Goal: Transaction & Acquisition: Purchase product/service

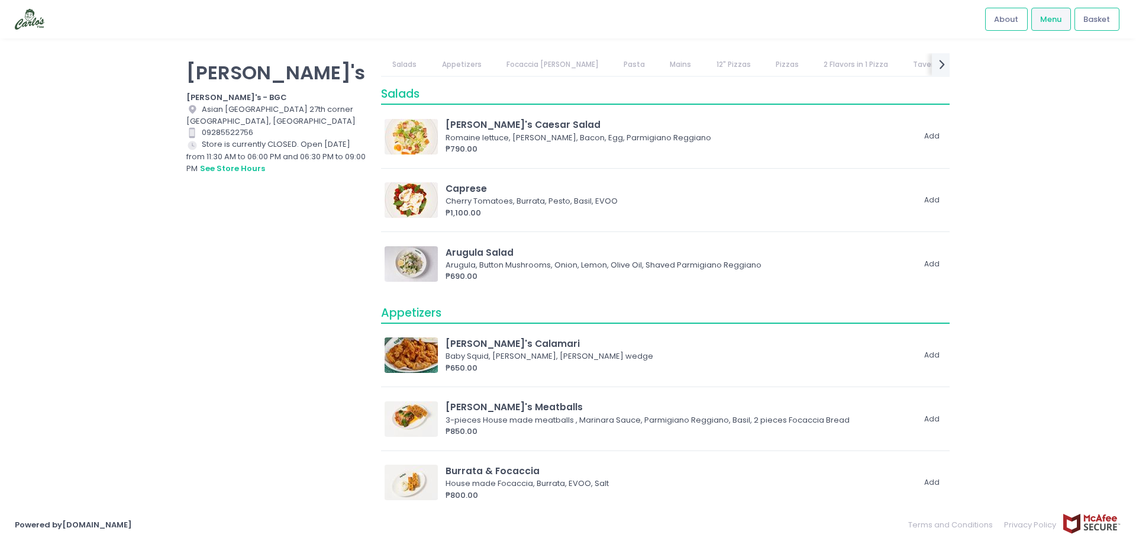
click at [710, 63] on link "12" Pizzas" at bounding box center [732, 64] width 57 height 22
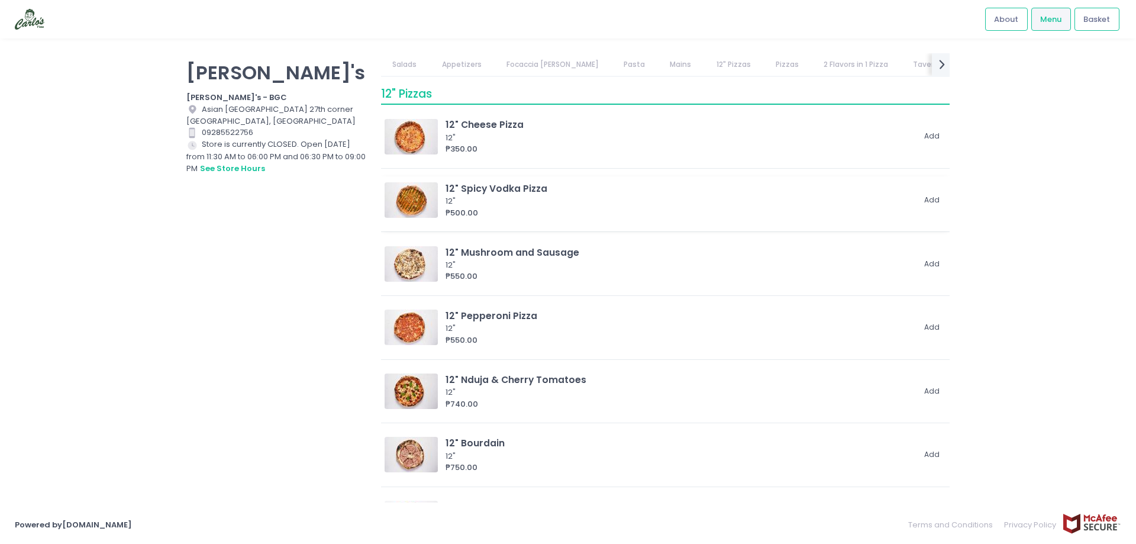
scroll to position [1340, 0]
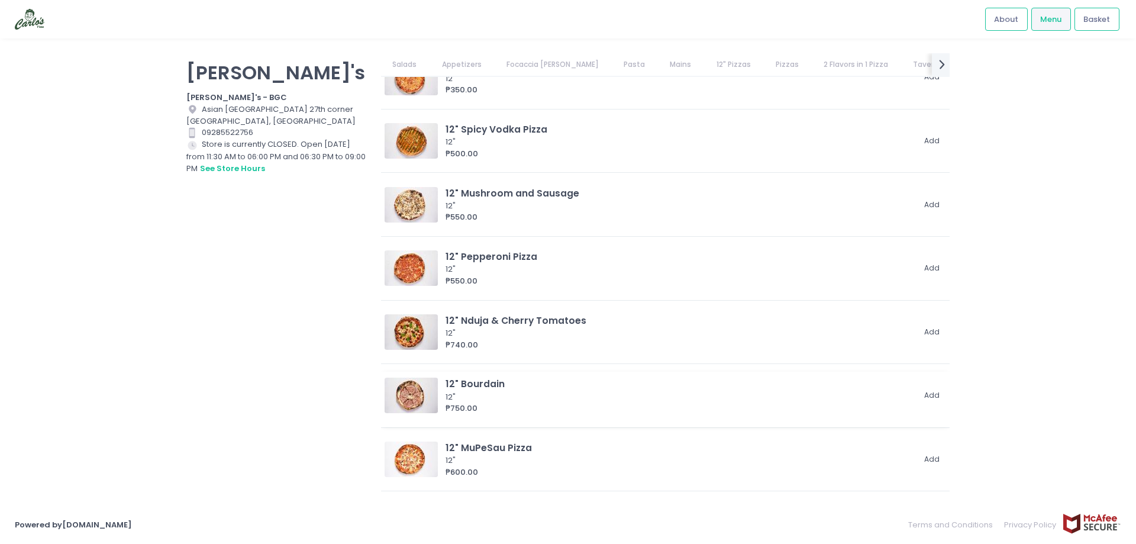
click at [494, 389] on div "12" Bourdain" at bounding box center [679, 384] width 468 height 14
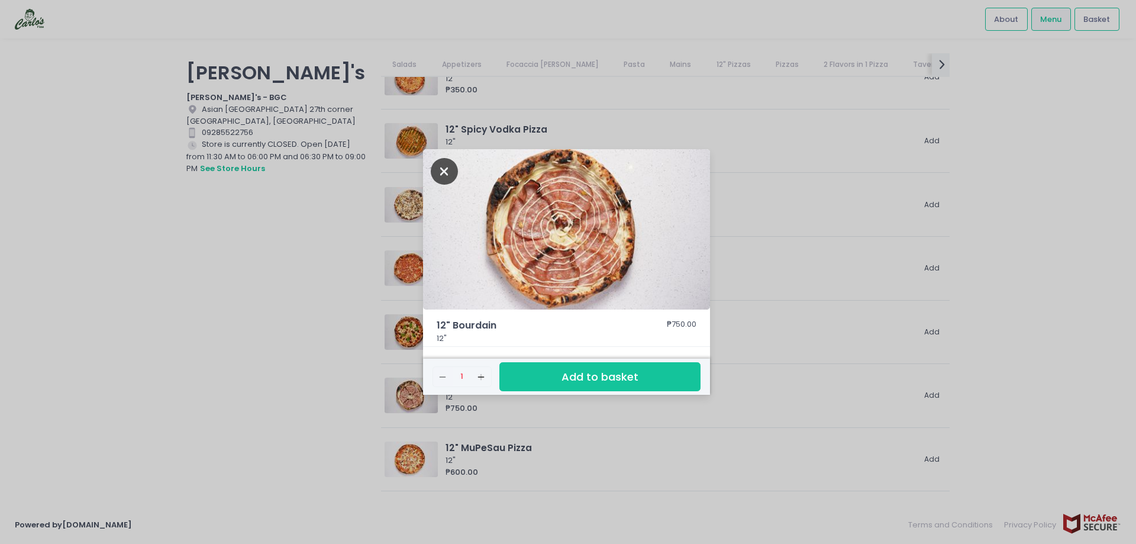
click at [441, 178] on icon "Close" at bounding box center [444, 171] width 27 height 27
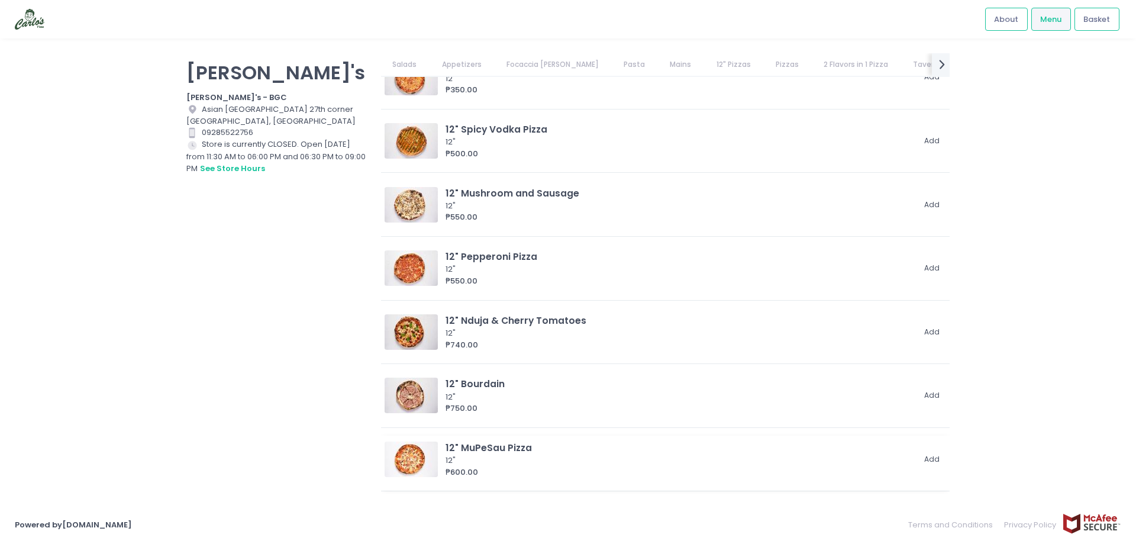
click at [504, 464] on div "12"" at bounding box center [677, 460] width 464 height 12
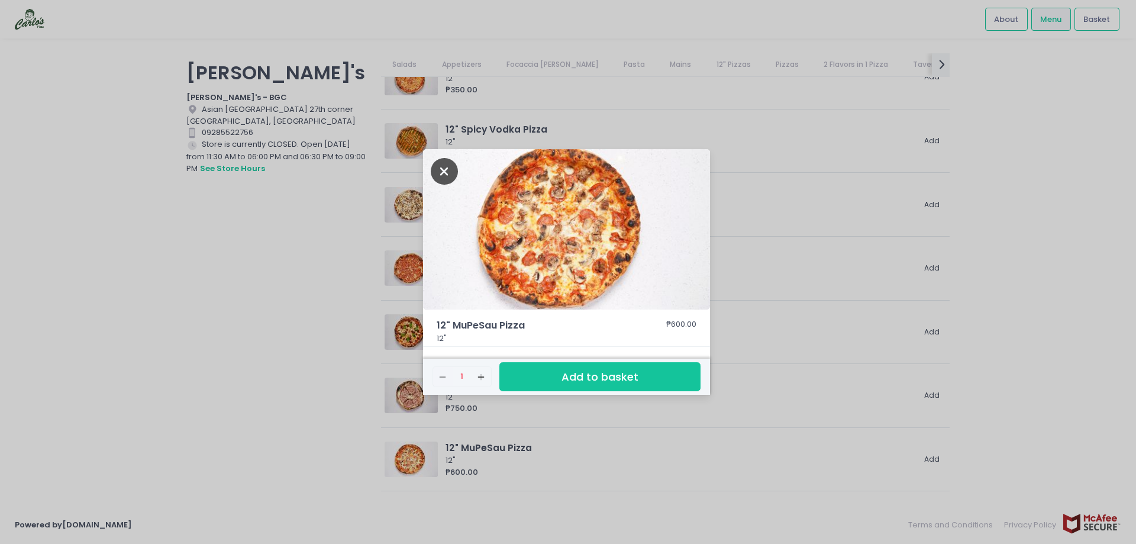
click at [447, 169] on icon "Close" at bounding box center [444, 171] width 27 height 27
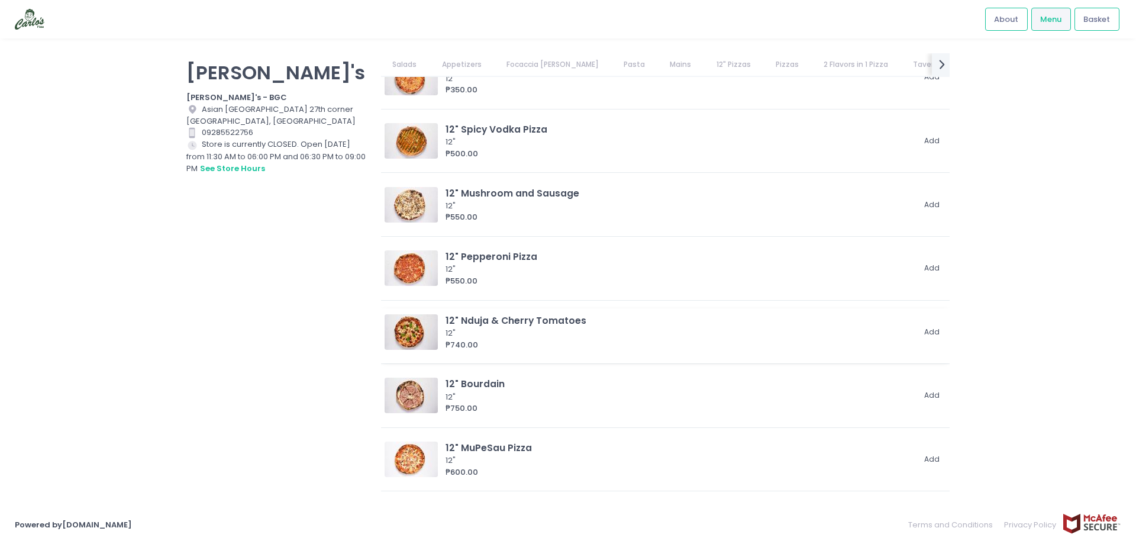
click at [549, 339] on div "₱740.00" at bounding box center [679, 345] width 468 height 12
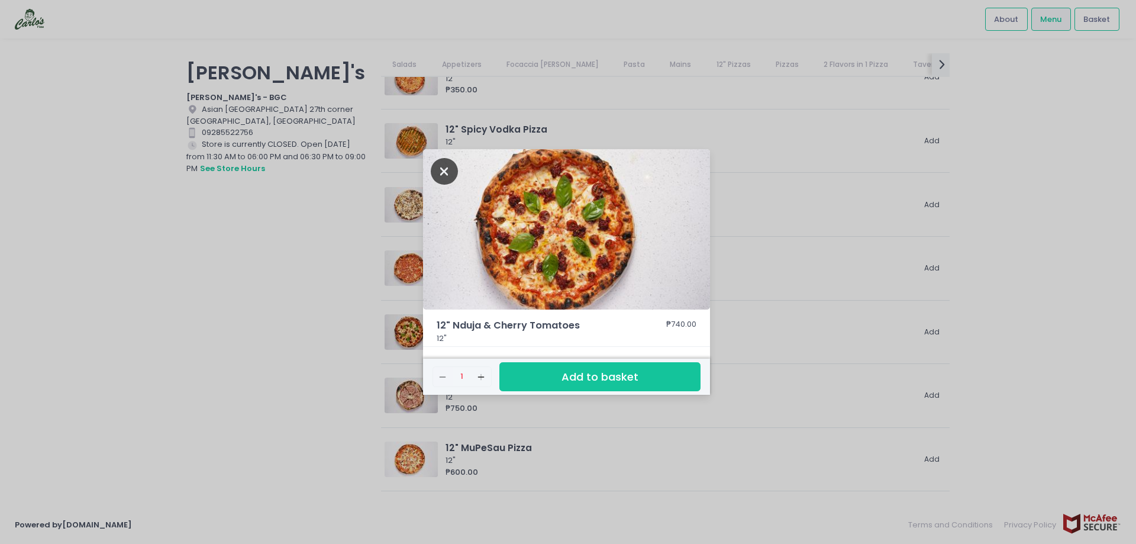
click at [450, 171] on icon "Close" at bounding box center [444, 171] width 27 height 27
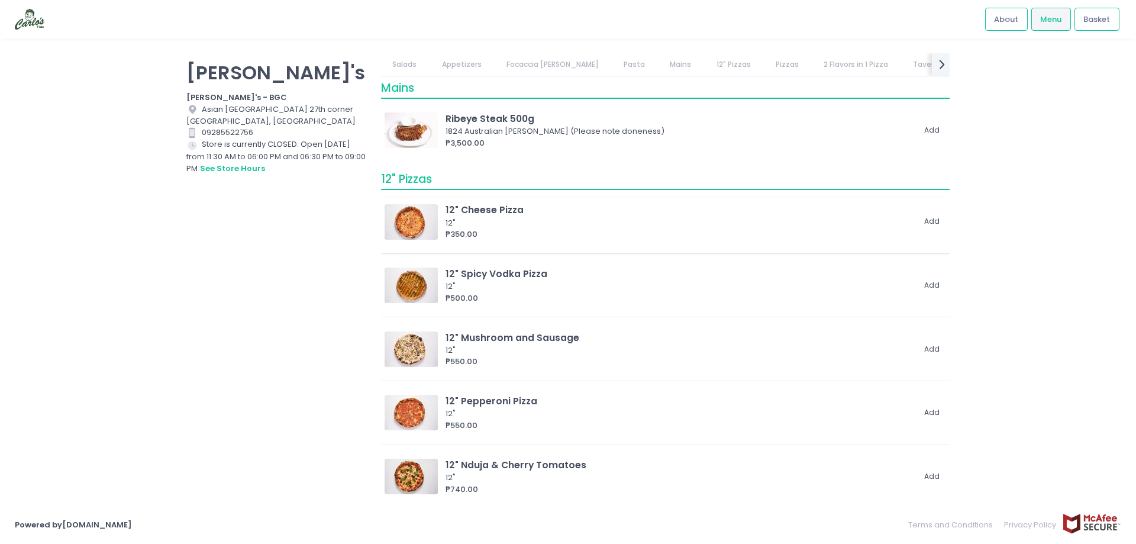
scroll to position [1163, 0]
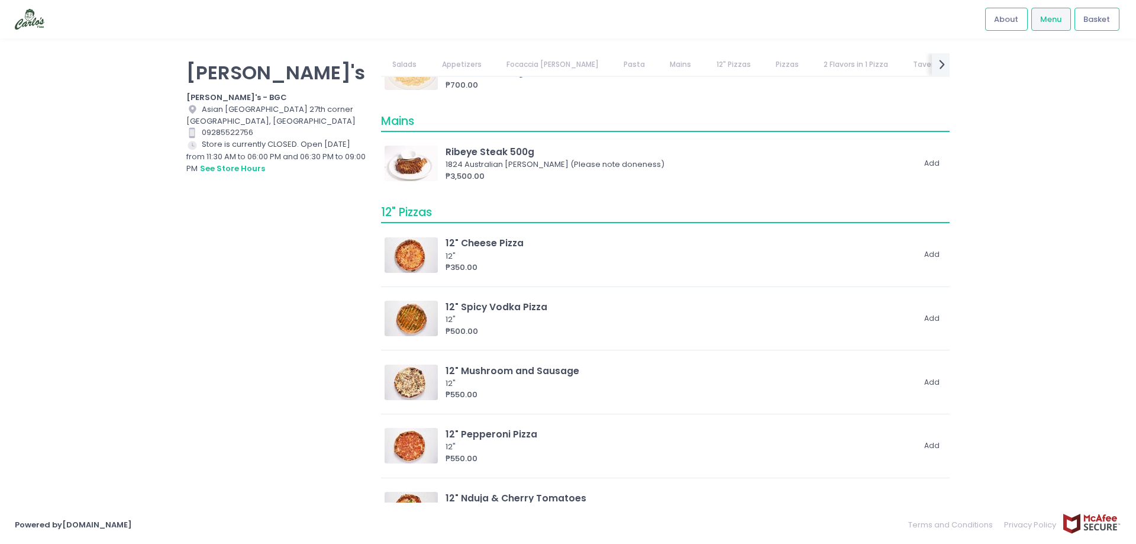
click at [539, 168] on div "1824 Australian Wagyu Ribeye (Please note doneness)" at bounding box center [677, 164] width 464 height 12
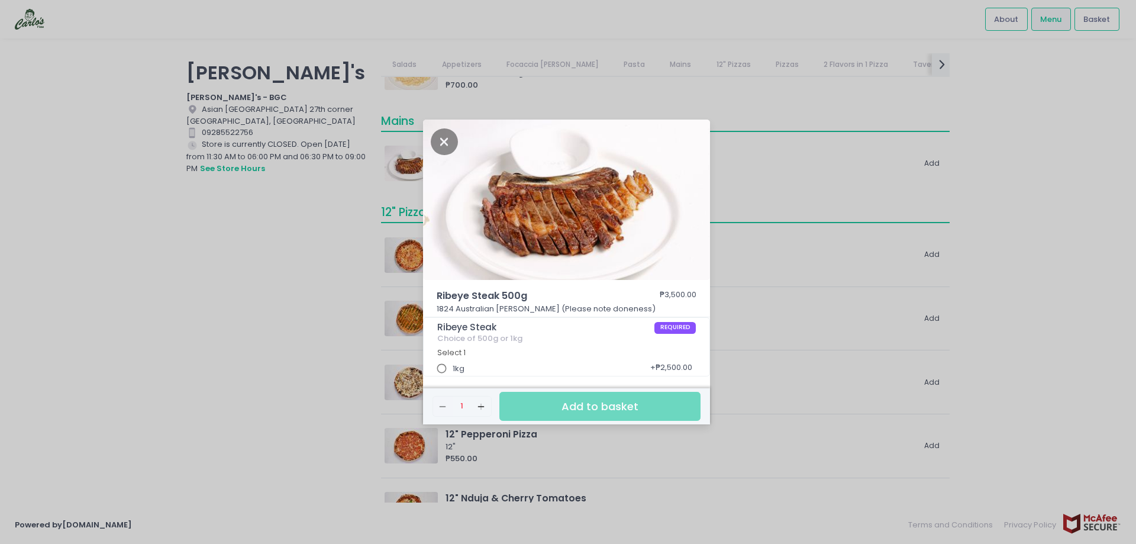
scroll to position [3, 0]
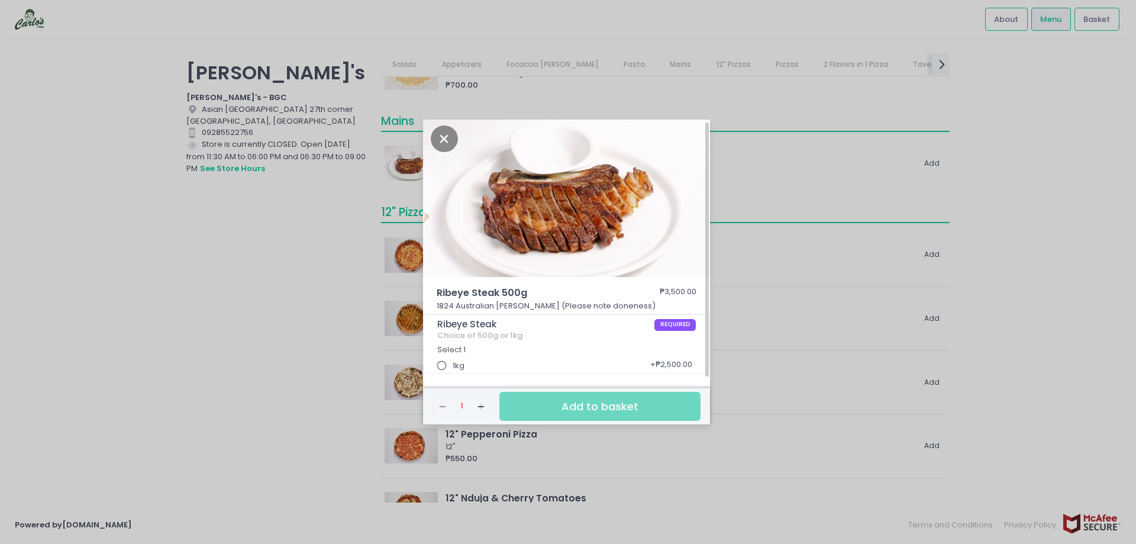
click at [458, 360] on span "1kg" at bounding box center [458, 366] width 12 height 12
click at [453, 360] on input "1kg" at bounding box center [442, 365] width 22 height 22
click at [447, 140] on icon "Close" at bounding box center [444, 138] width 27 height 27
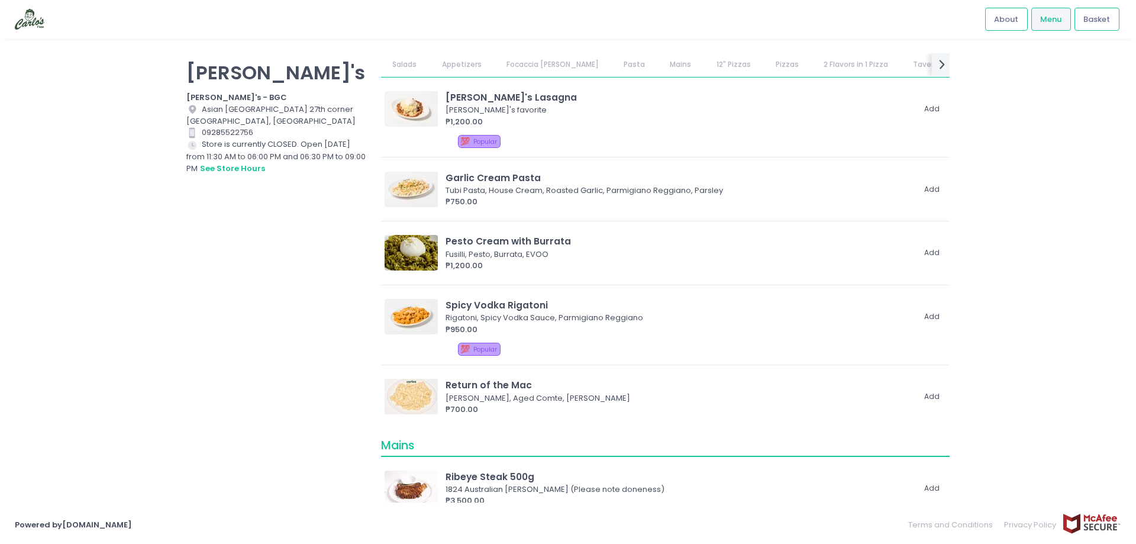
scroll to position [808, 0]
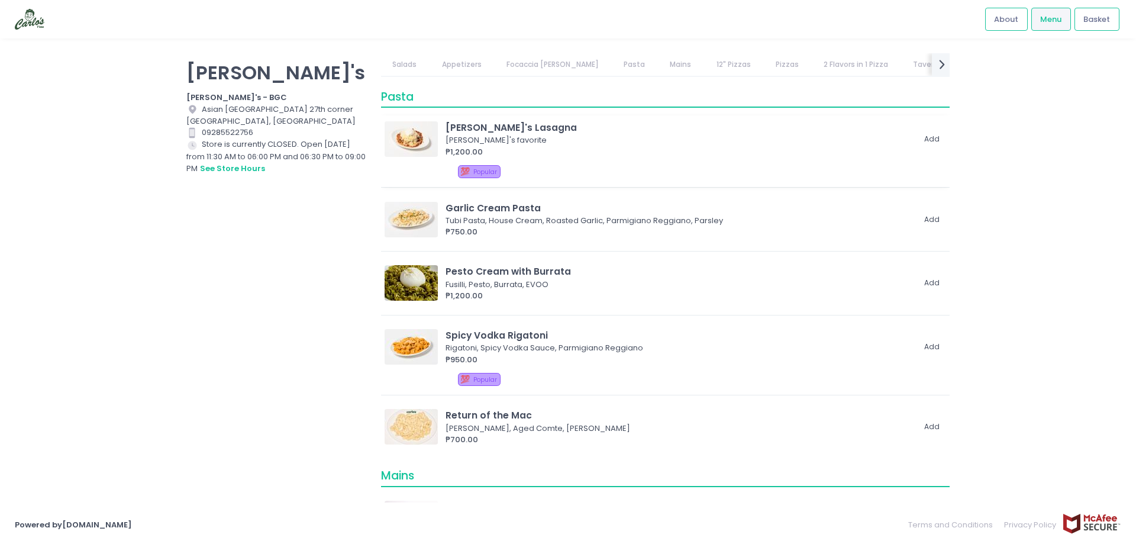
click at [480, 172] on span "Popular" at bounding box center [485, 171] width 24 height 9
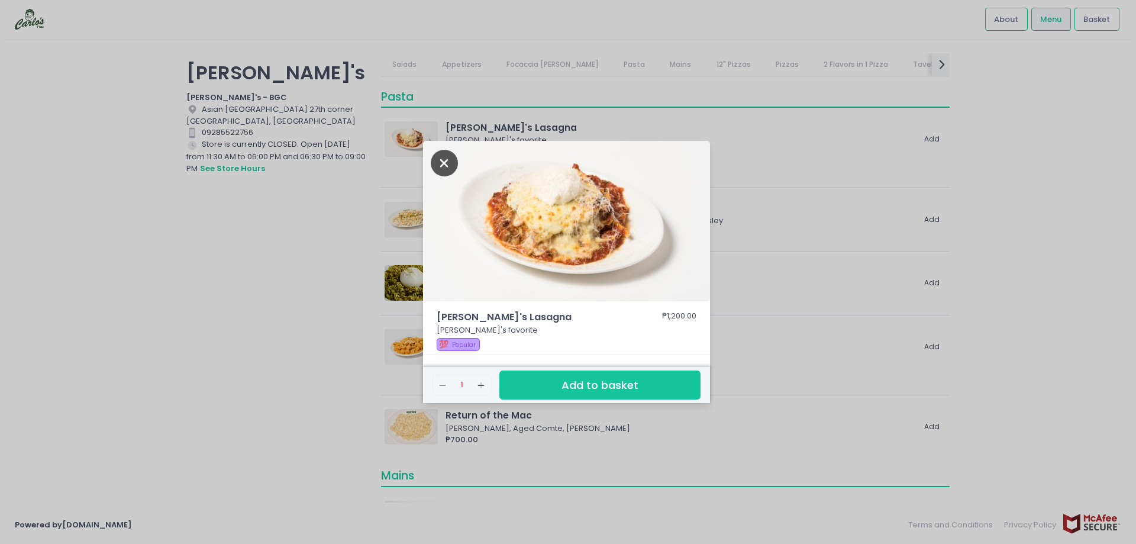
click at [447, 160] on icon "Close" at bounding box center [444, 163] width 27 height 27
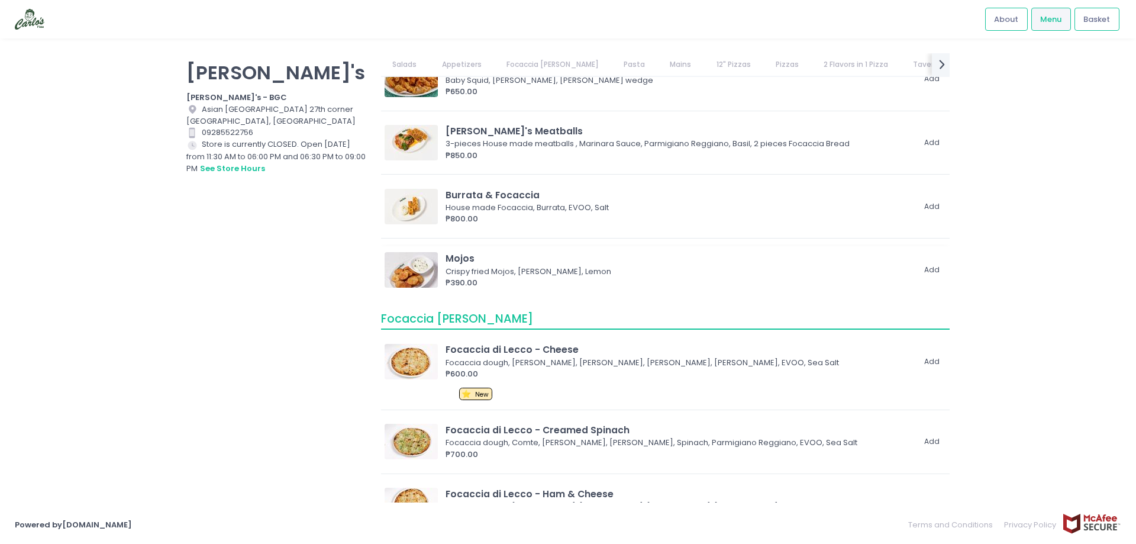
scroll to position [216, 0]
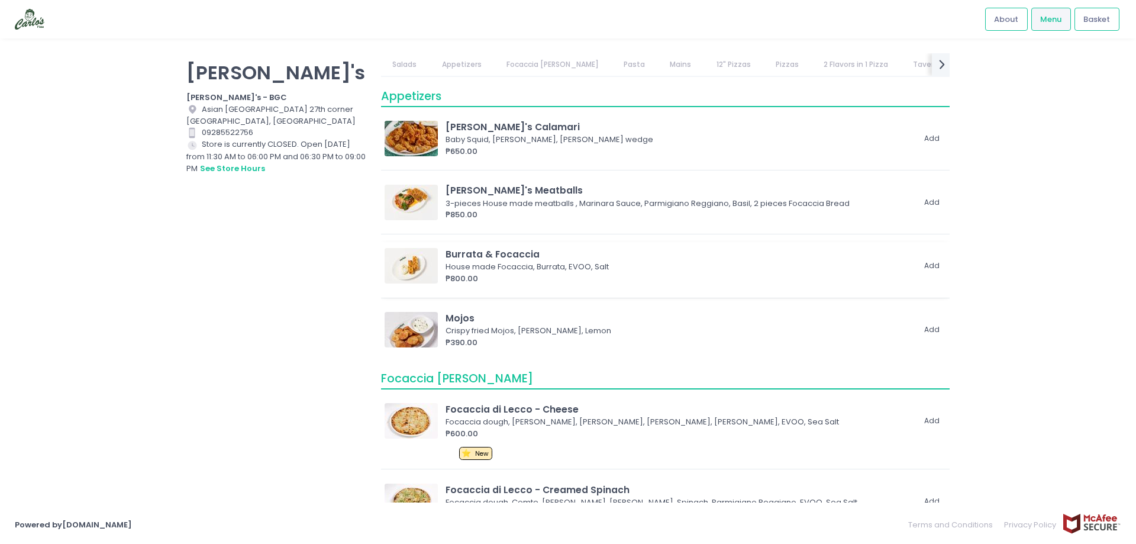
click at [593, 267] on div "House made Focaccia, Burrata, EVOO, Salt" at bounding box center [677, 267] width 464 height 12
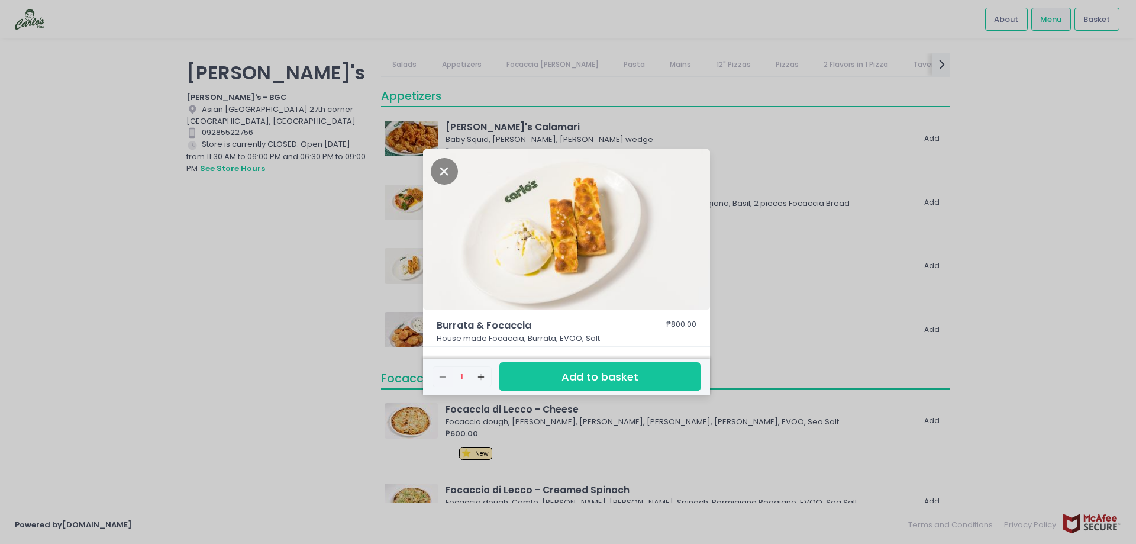
click at [273, 267] on div "Burrata & Focaccia ₱800.00 House made Focaccia, Burrata, EVOO, Salt Remove Crea…" at bounding box center [568, 272] width 1136 height 544
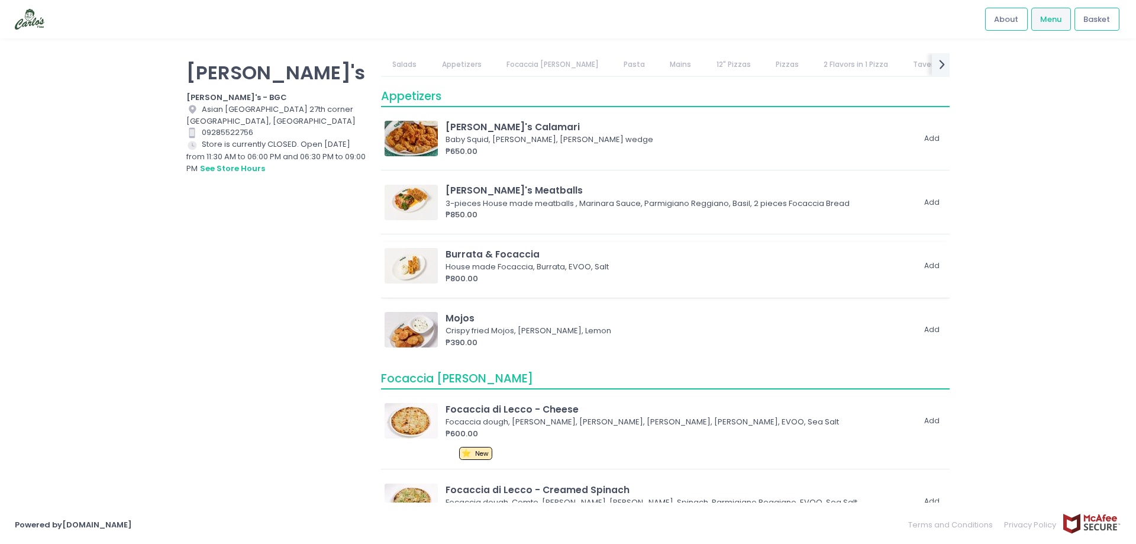
click at [443, 282] on div "Burrata & Focaccia House made Focaccia, Burrata, EVOO, Salt ₱800.00 Add" at bounding box center [664, 265] width 561 height 37
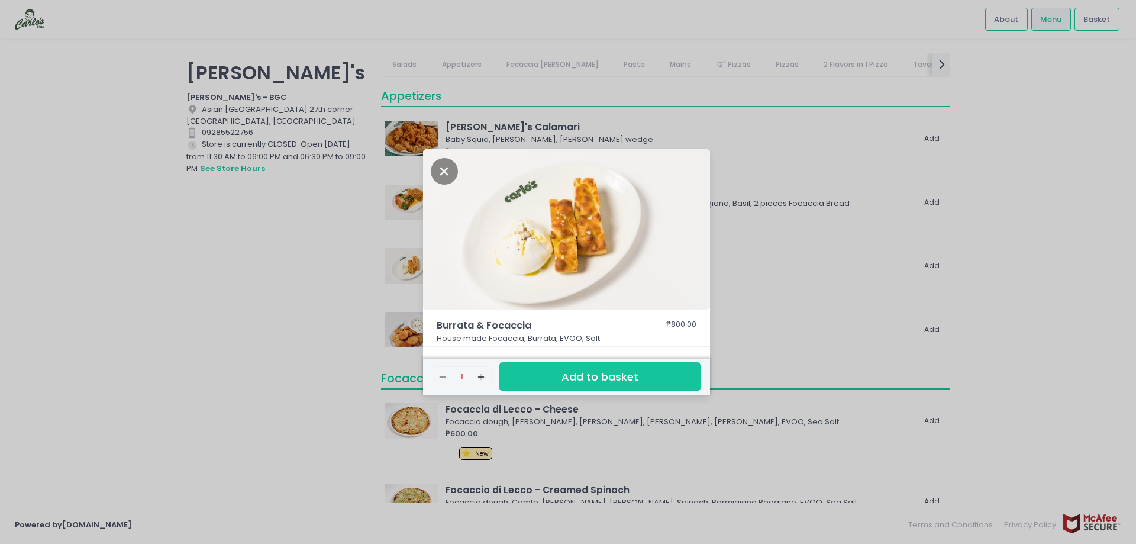
click at [342, 286] on div "Burrata & Focaccia ₱800.00 House made Focaccia, Burrata, EVOO, Salt Remove Crea…" at bounding box center [568, 272] width 1136 height 544
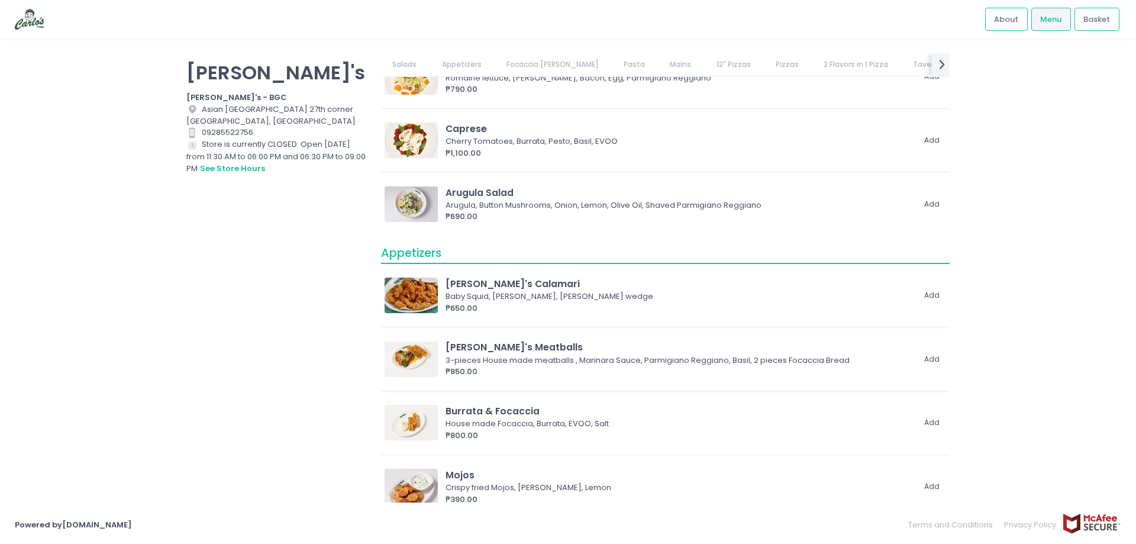
scroll to position [39, 0]
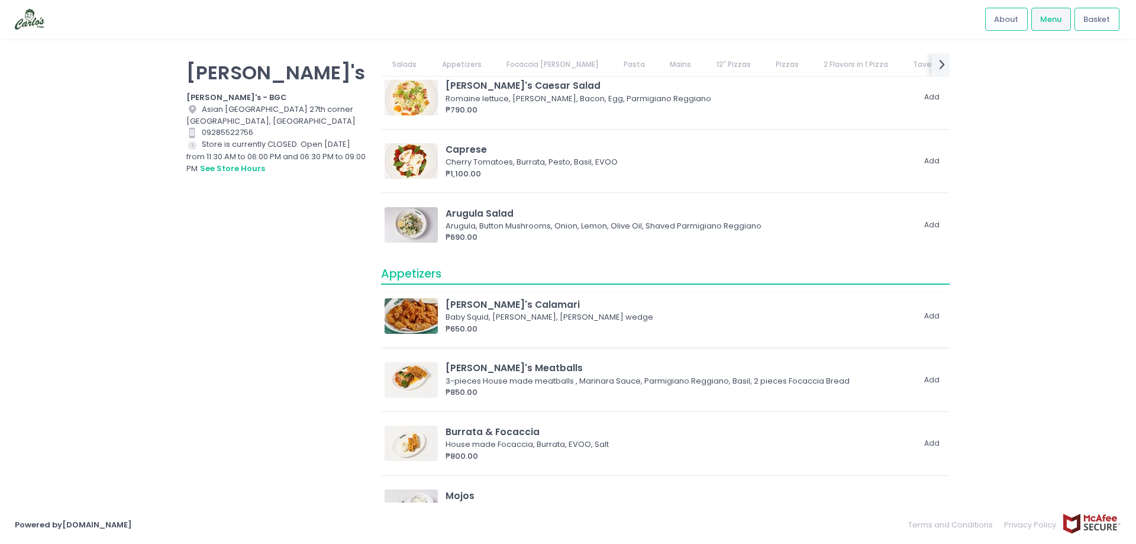
click at [480, 297] on div "Carlo's Calamari" at bounding box center [679, 304] width 468 height 14
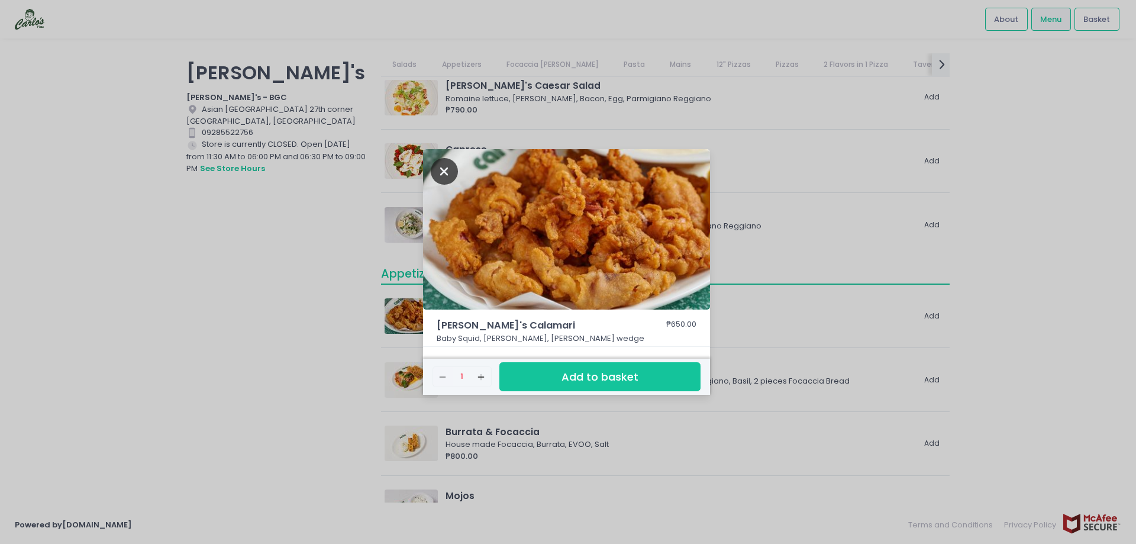
click at [442, 166] on icon "Close" at bounding box center [444, 171] width 27 height 27
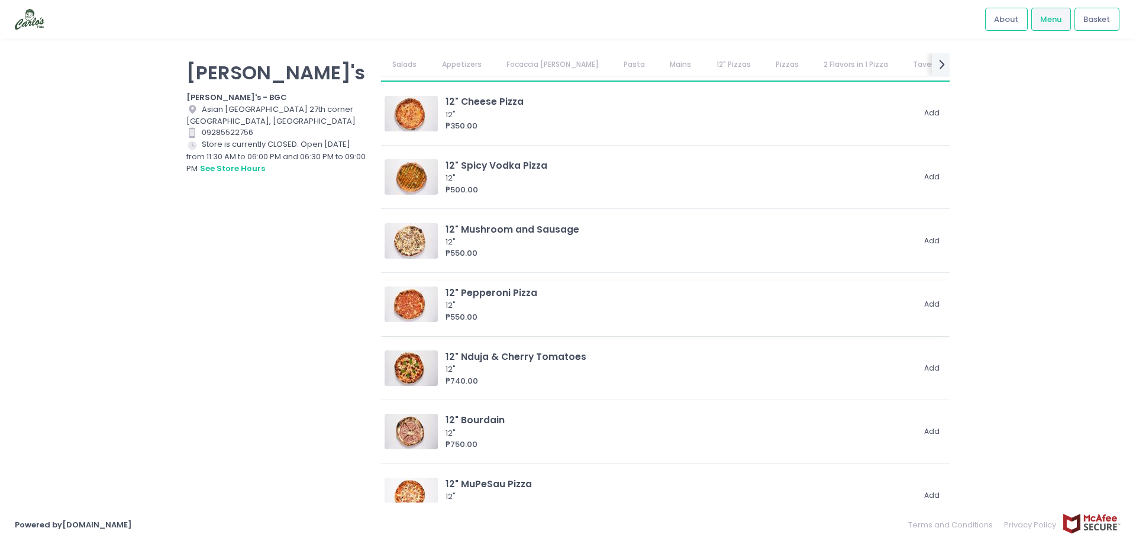
scroll to position [1301, 0]
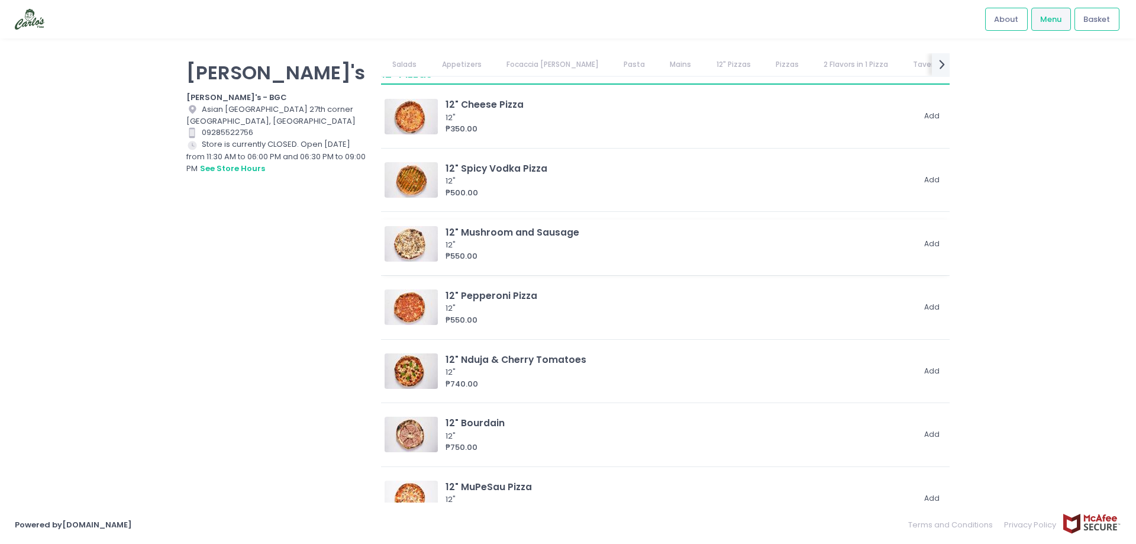
click at [558, 241] on div "12"" at bounding box center [677, 245] width 464 height 12
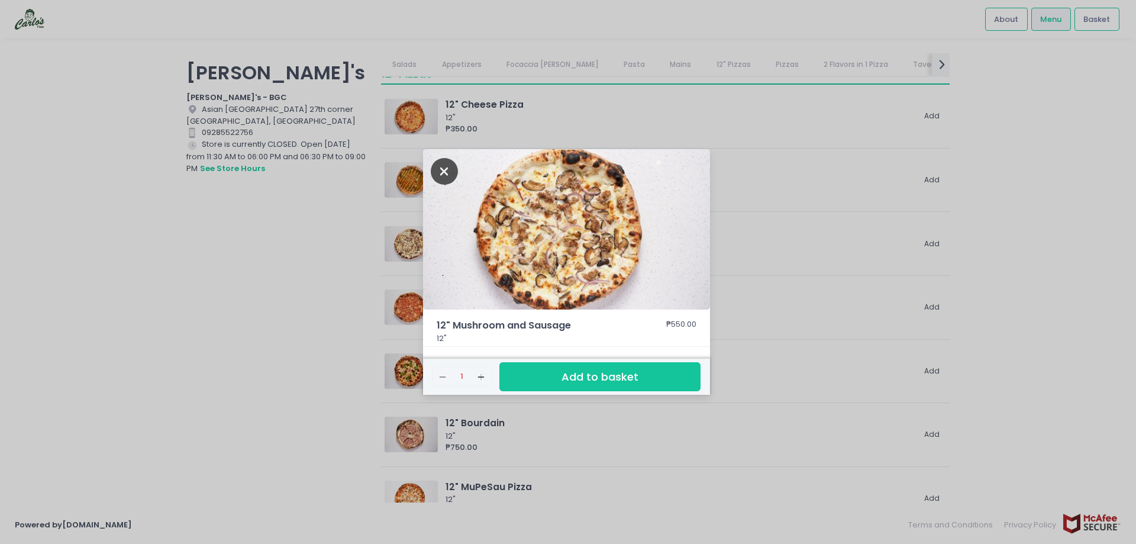
click at [444, 171] on icon "Close" at bounding box center [444, 171] width 27 height 27
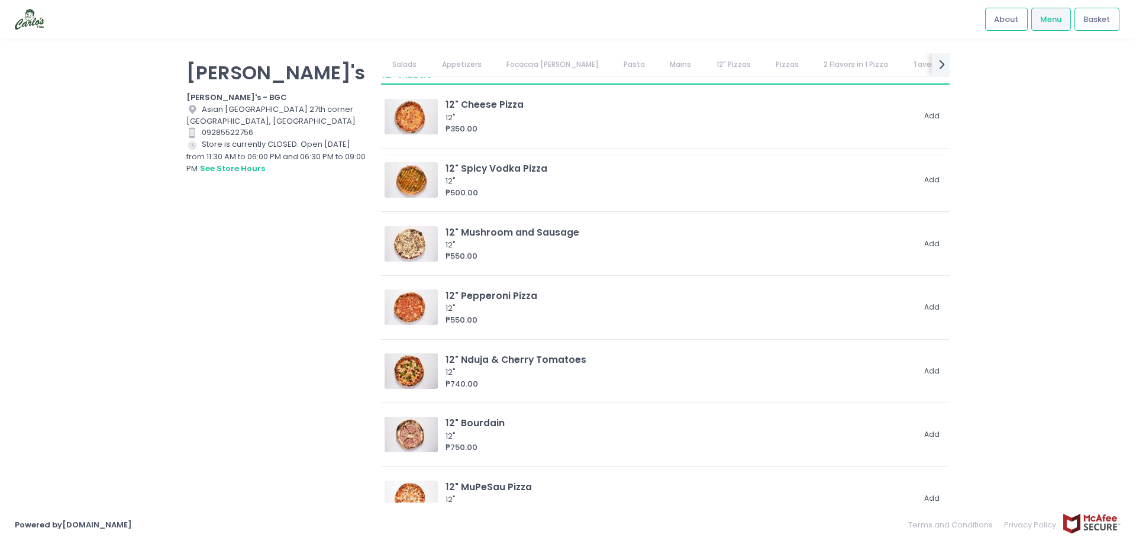
click at [507, 167] on div "12" Spicy Vodka Pizza" at bounding box center [679, 168] width 468 height 14
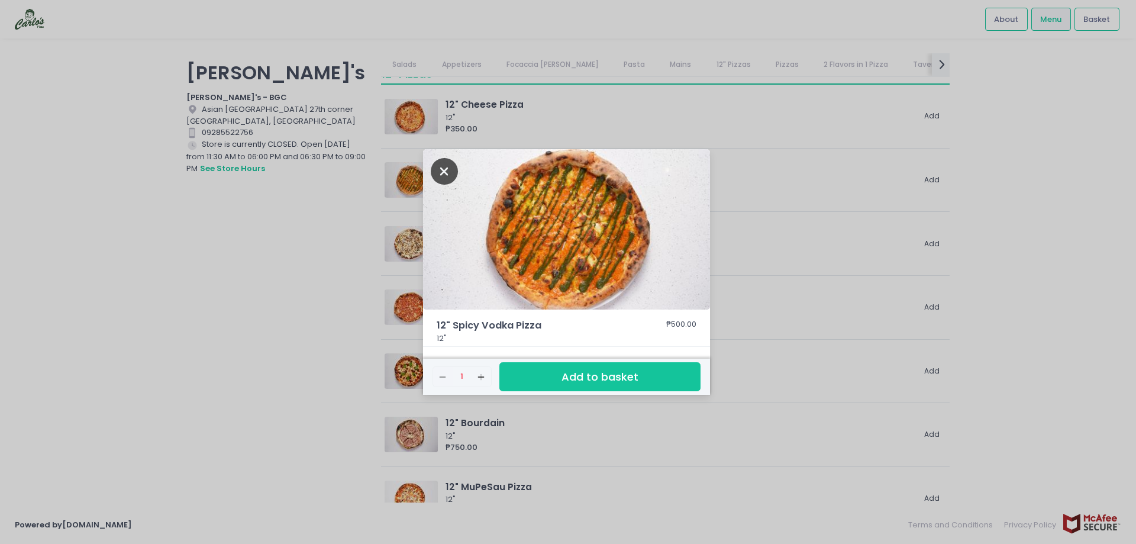
click at [448, 180] on icon "Close" at bounding box center [444, 171] width 27 height 27
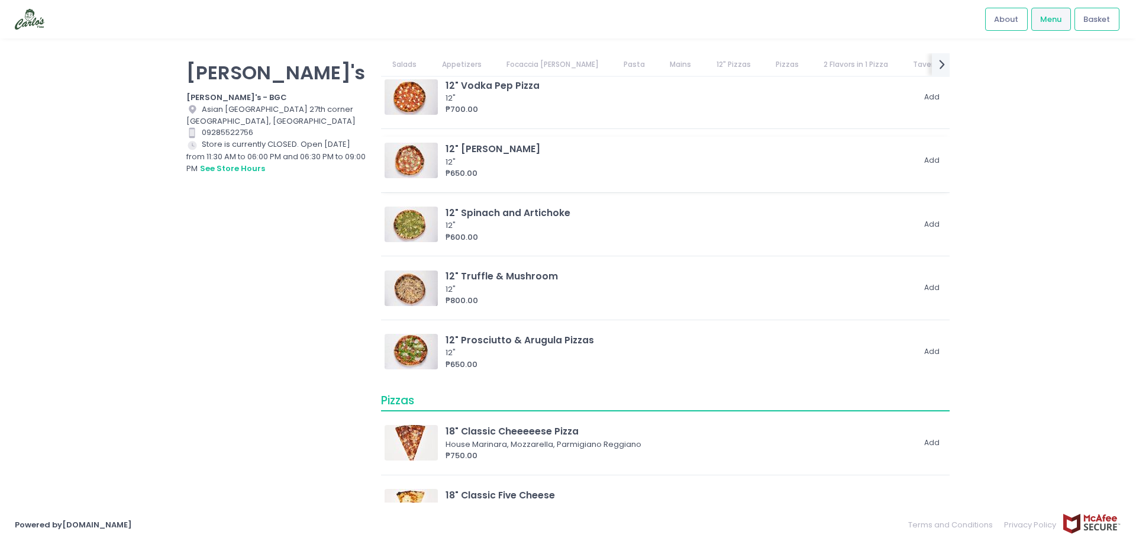
scroll to position [1893, 0]
click at [483, 172] on div "₱650.00" at bounding box center [679, 174] width 468 height 12
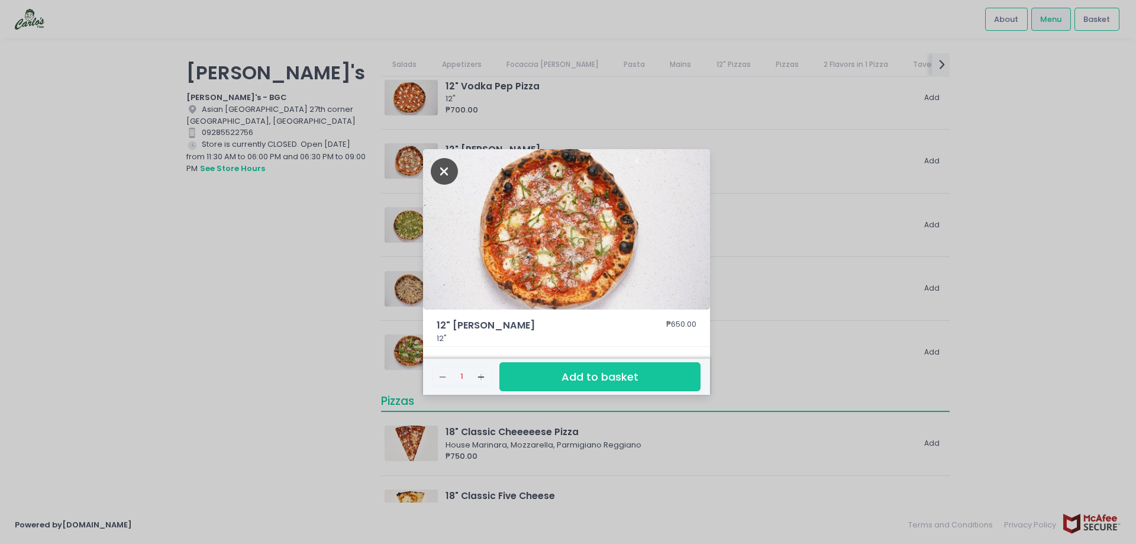
click at [452, 165] on icon "Close" at bounding box center [444, 171] width 27 height 27
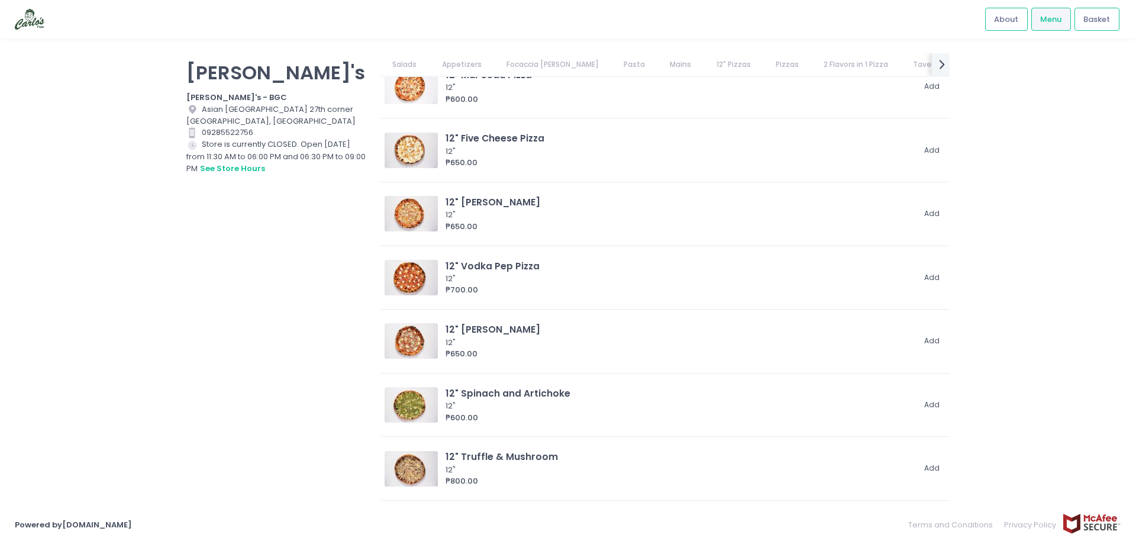
scroll to position [1715, 0]
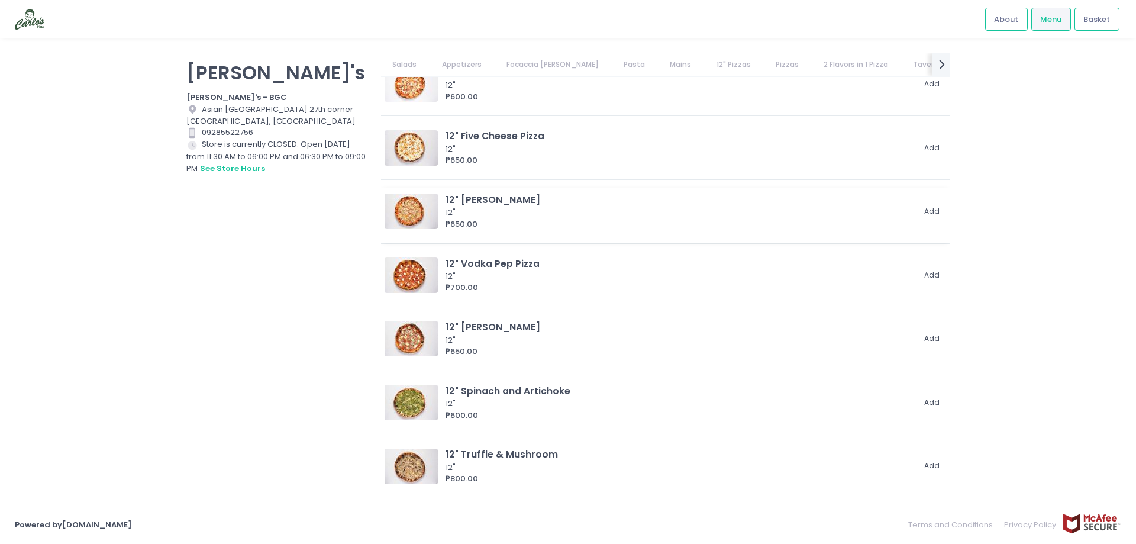
click at [513, 211] on div "12"" at bounding box center [677, 212] width 464 height 12
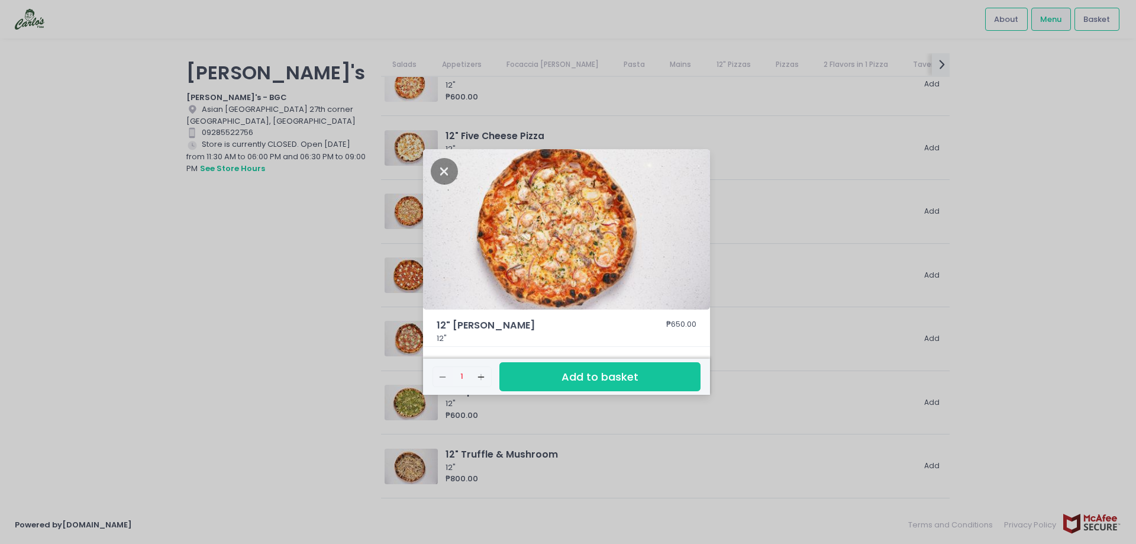
click at [574, 229] on img at bounding box center [566, 229] width 287 height 161
click at [548, 237] on img at bounding box center [566, 229] width 287 height 161
click at [444, 170] on icon "Close" at bounding box center [444, 171] width 27 height 27
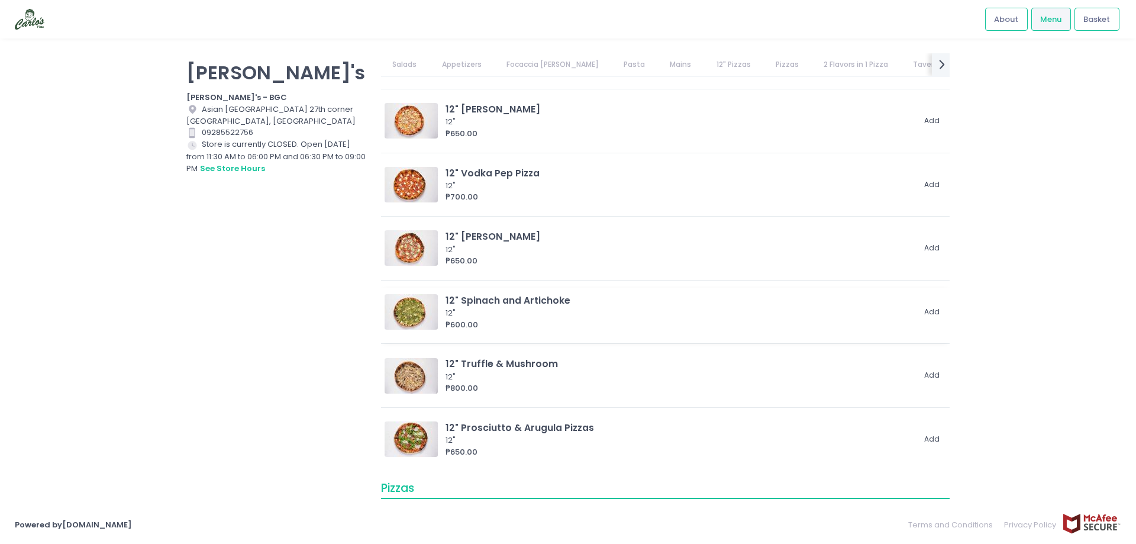
scroll to position [1833, 0]
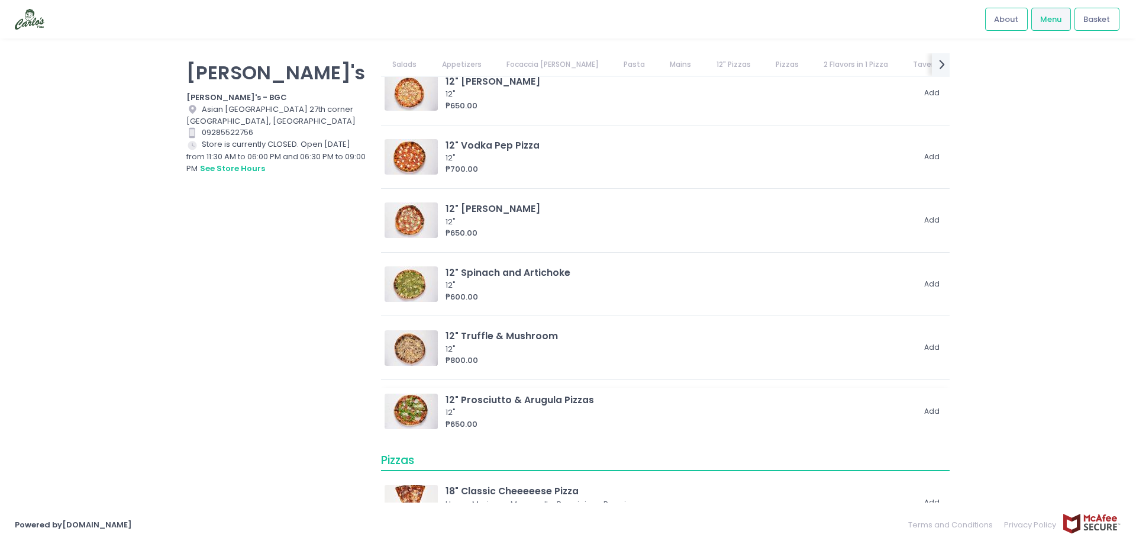
click at [516, 412] on div "12"" at bounding box center [677, 412] width 464 height 12
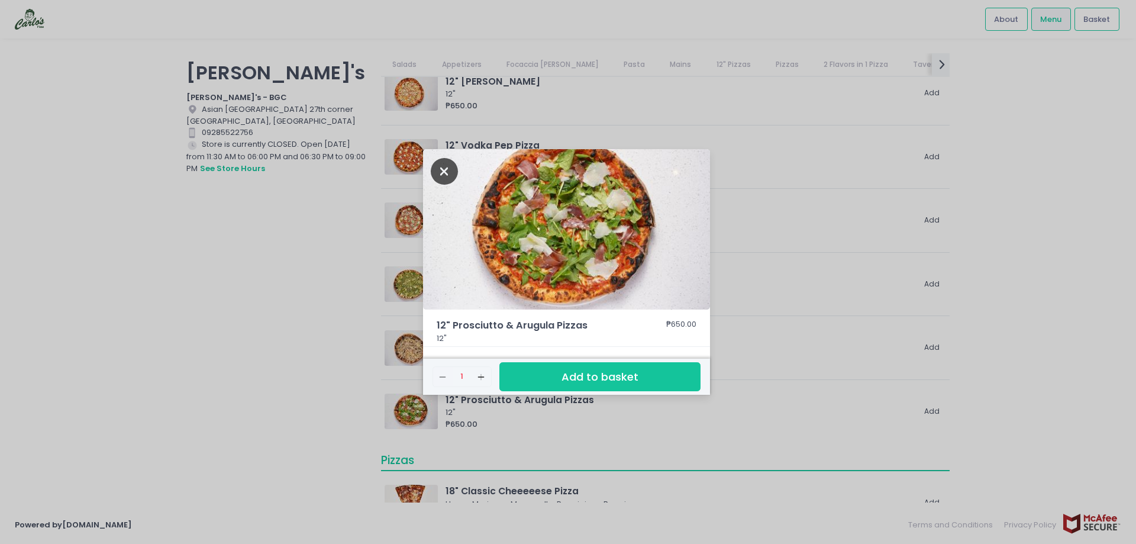
click at [446, 173] on icon "Close" at bounding box center [444, 171] width 27 height 27
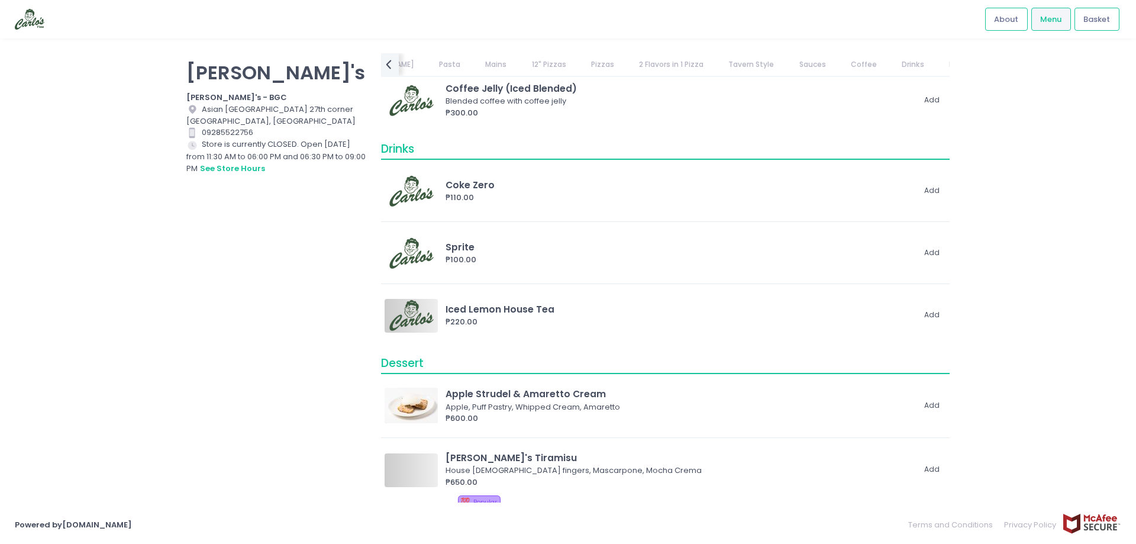
scroll to position [6166, 0]
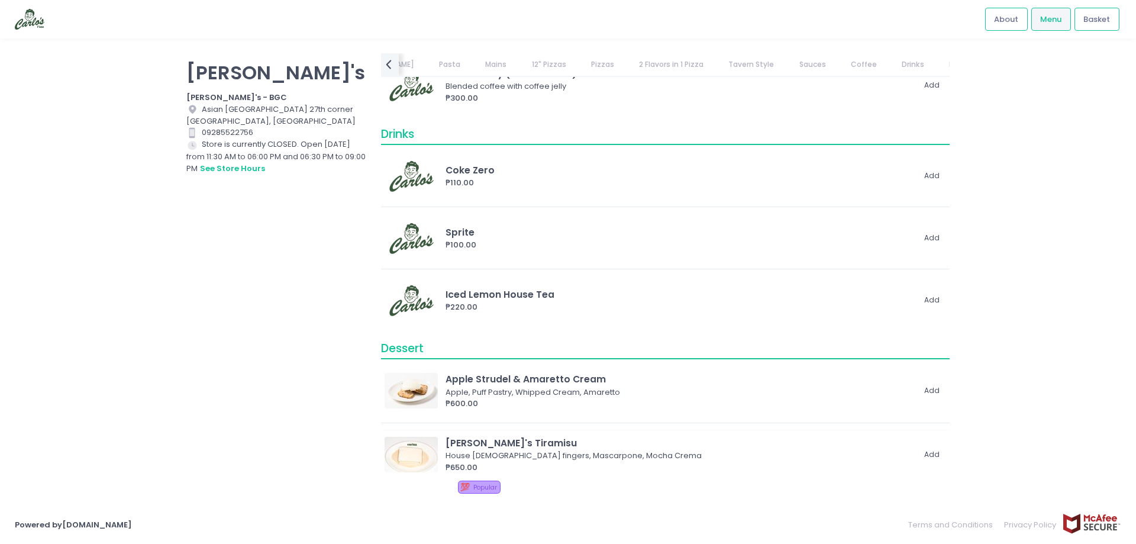
click at [528, 448] on div "Norma's Tiramisu" at bounding box center [679, 443] width 468 height 14
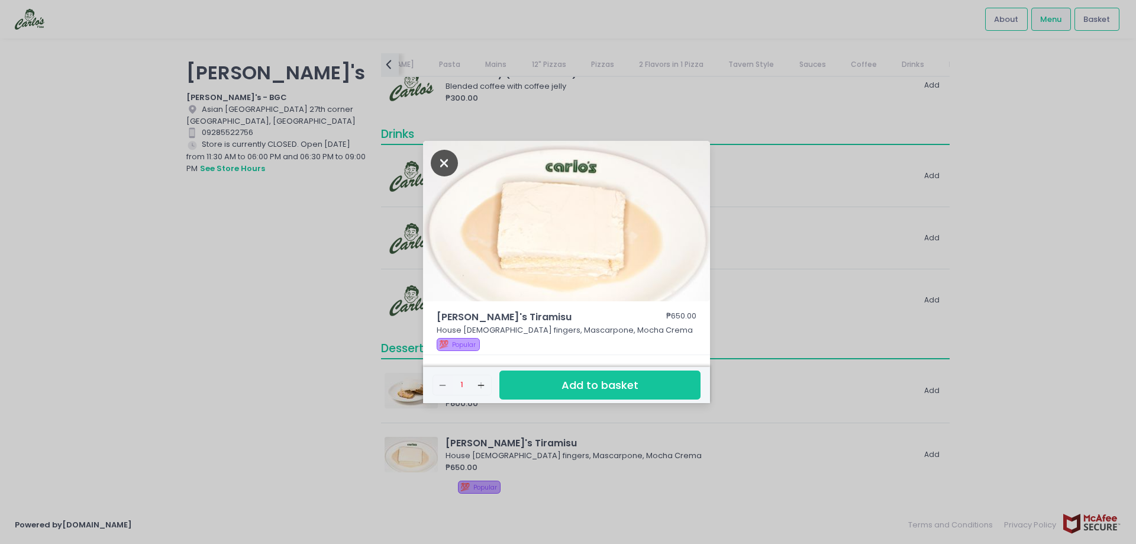
click at [441, 166] on icon "Close" at bounding box center [444, 163] width 27 height 27
